Goal: Obtain resource: Obtain resource

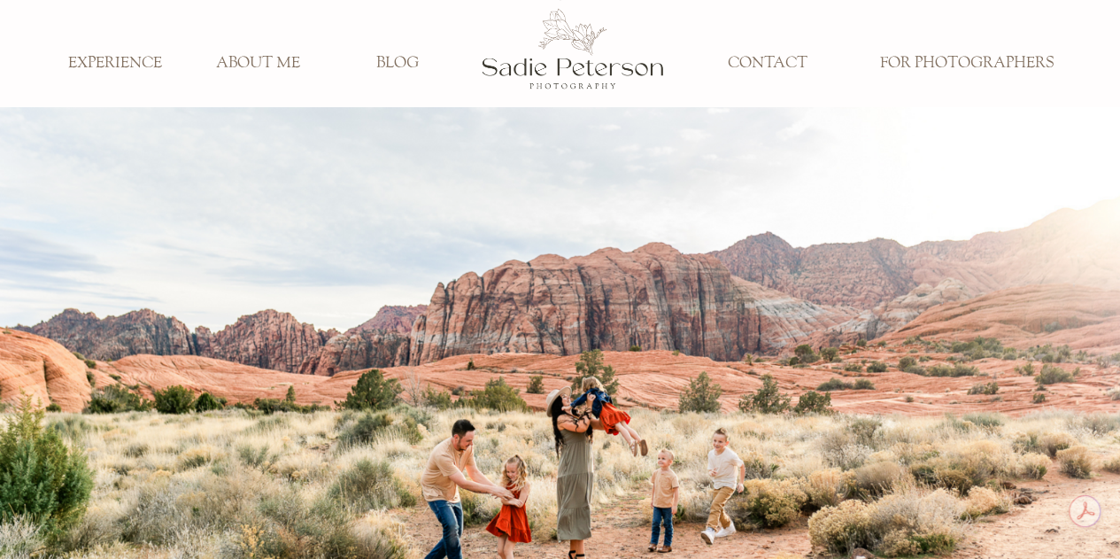
click at [989, 65] on h3 "FOR PHOTOGRAPHERS" at bounding box center [967, 63] width 199 height 19
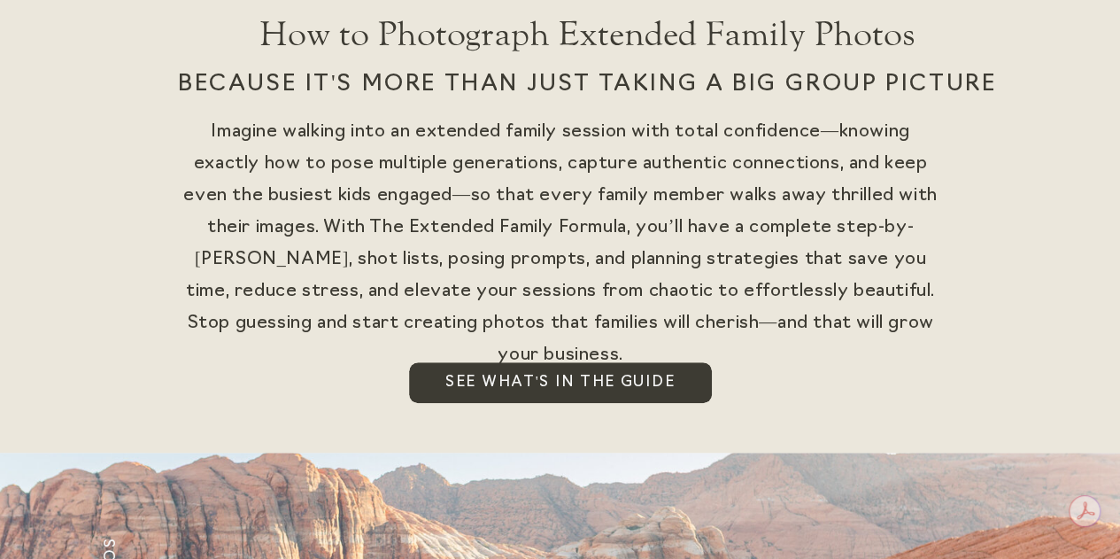
scroll to position [443, 0]
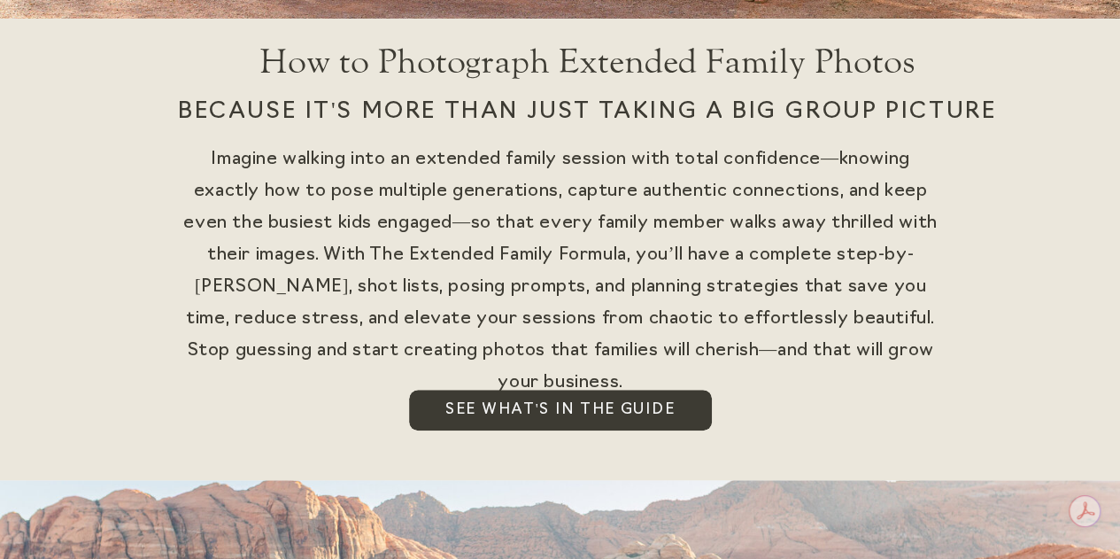
click at [513, 410] on span "see What's in the guide" at bounding box center [559, 409] width 229 height 23
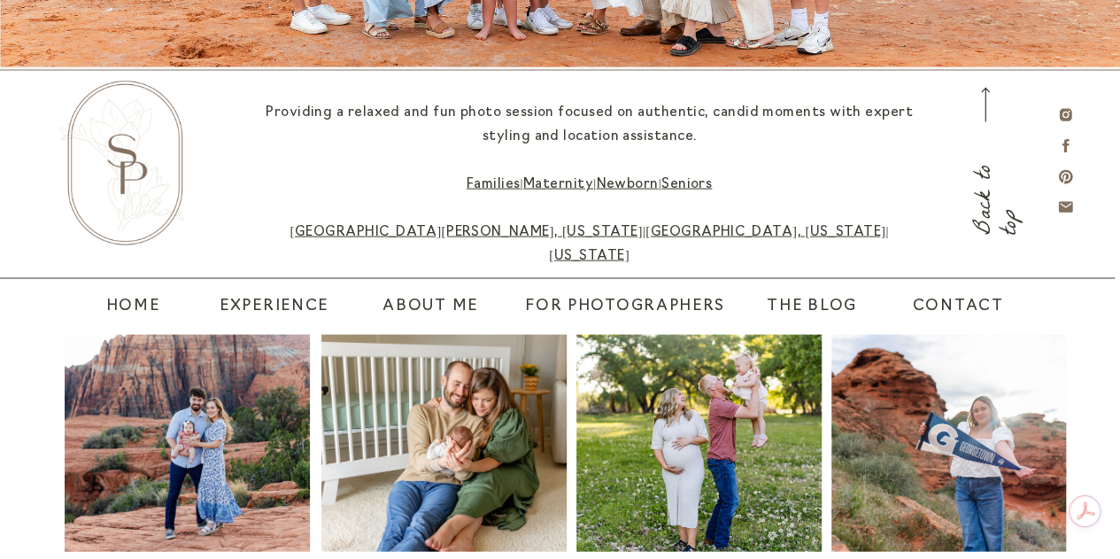
scroll to position [5193, 0]
